Goal: Navigation & Orientation: Understand site structure

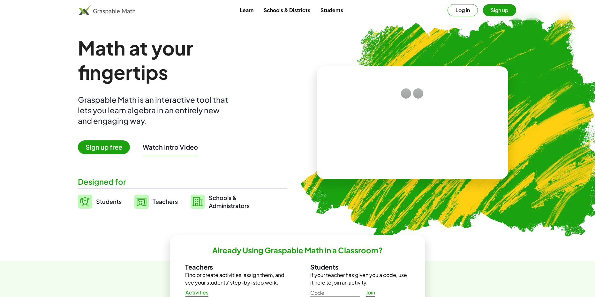
click at [244, 10] on link "Learn" at bounding box center [247, 10] width 24 height 12
click at [505, 9] on button "Sign up" at bounding box center [499, 10] width 33 height 12
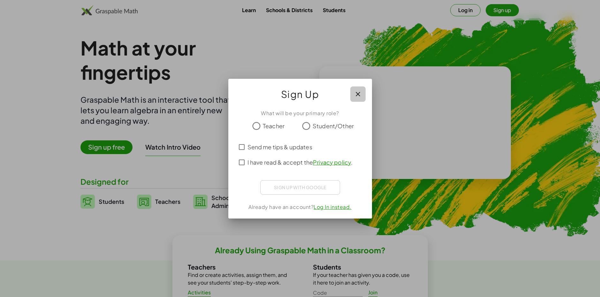
click at [361, 93] on icon "button" at bounding box center [358, 94] width 8 height 8
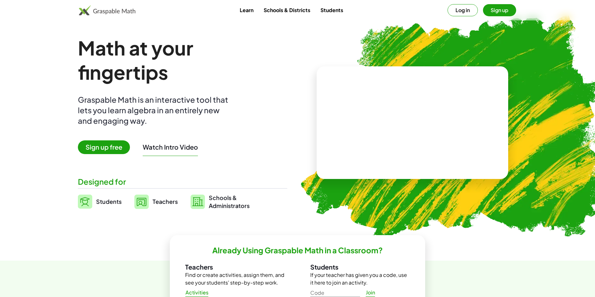
click at [452, 9] on button "Log in" at bounding box center [462, 10] width 30 height 12
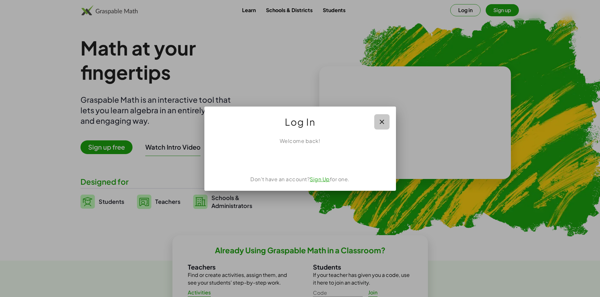
click at [380, 126] on button "button" at bounding box center [381, 121] width 15 height 15
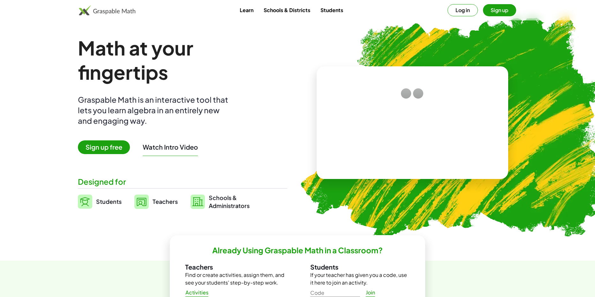
click at [297, 10] on link "Schools & Districts" at bounding box center [286, 10] width 57 height 12
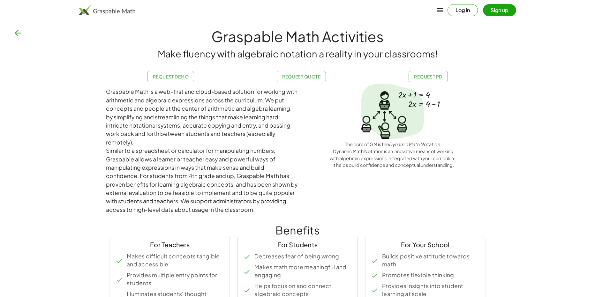
click at [293, 12] on div "Log in Sign up" at bounding box center [297, 10] width 488 height 15
click at [16, 35] on icon "button" at bounding box center [18, 33] width 10 height 10
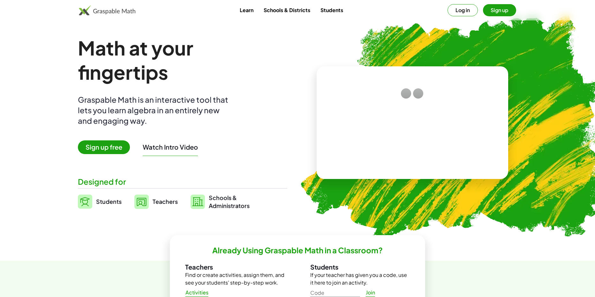
click at [327, 11] on link "Students" at bounding box center [331, 10] width 33 height 12
click at [100, 10] on img at bounding box center [107, 10] width 56 height 10
click at [99, 13] on img at bounding box center [107, 10] width 56 height 10
click at [108, 149] on span "Sign up free" at bounding box center [104, 147] width 52 height 14
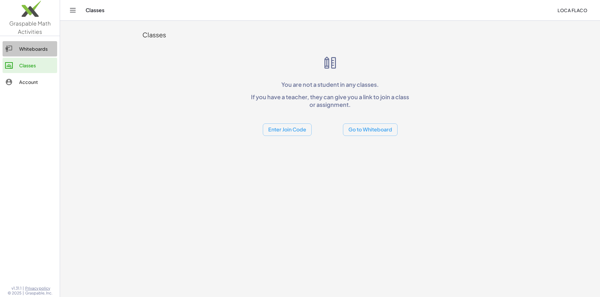
click at [42, 48] on div "Whiteboards" at bounding box center [36, 49] width 35 height 8
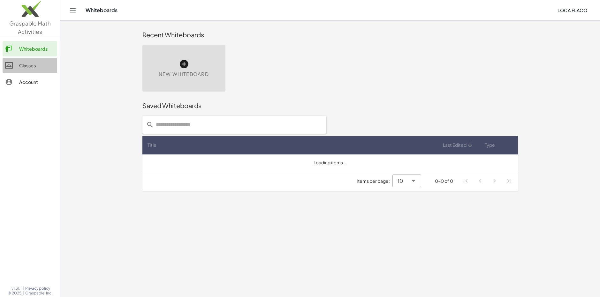
click at [41, 64] on div "Classes" at bounding box center [36, 66] width 35 height 8
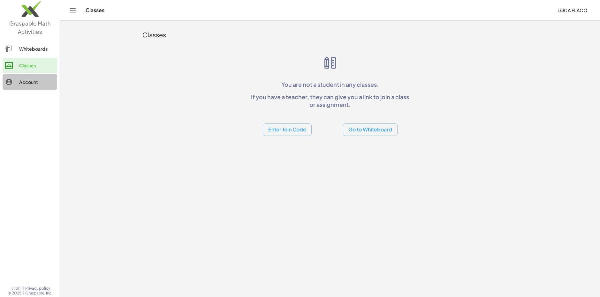
click at [37, 82] on div "Account" at bounding box center [36, 82] width 35 height 8
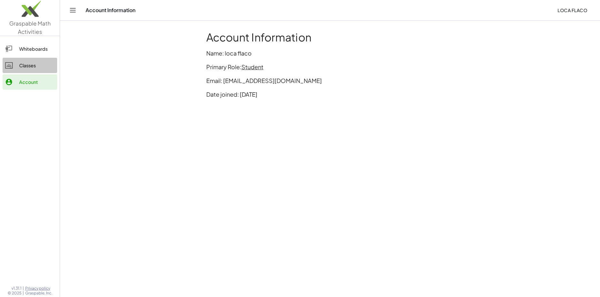
click at [43, 65] on div "Classes" at bounding box center [36, 66] width 35 height 8
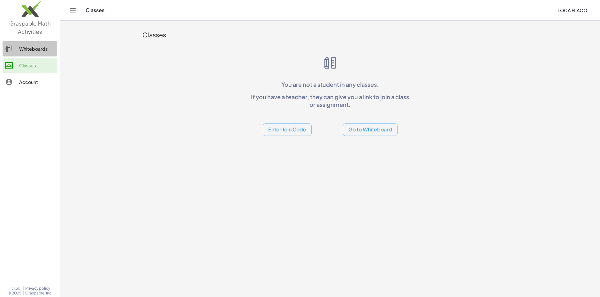
click at [34, 50] on div "Whiteboards" at bounding box center [36, 49] width 35 height 8
